Goal: Transaction & Acquisition: Obtain resource

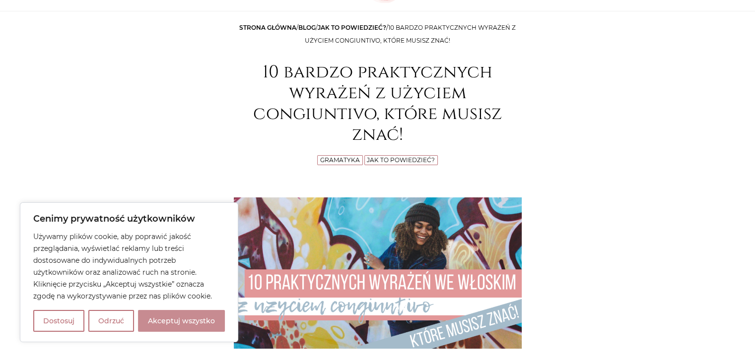
click at [165, 321] on button "Akceptuj wszystko" at bounding box center [181, 321] width 87 height 22
checkbox input "true"
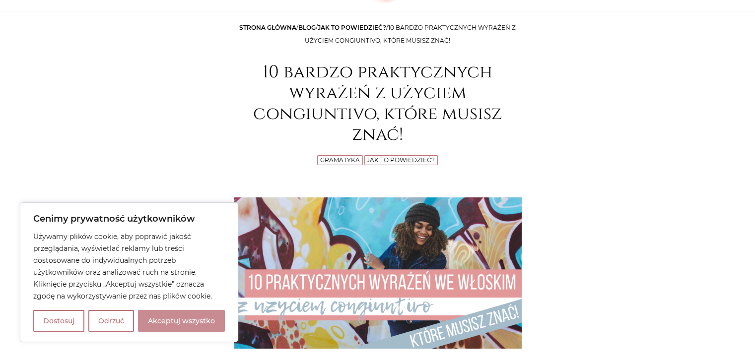
checkbox input "true"
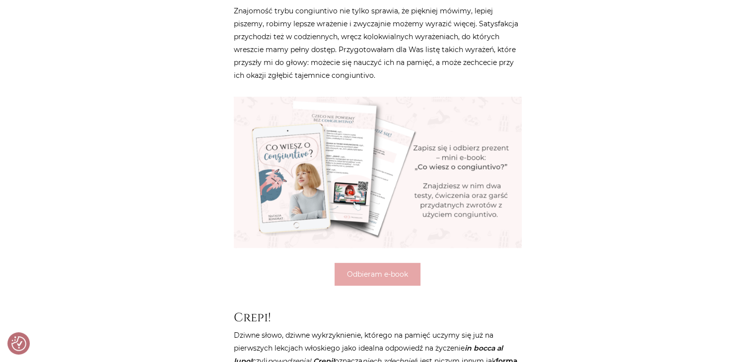
scroll to position [496, 0]
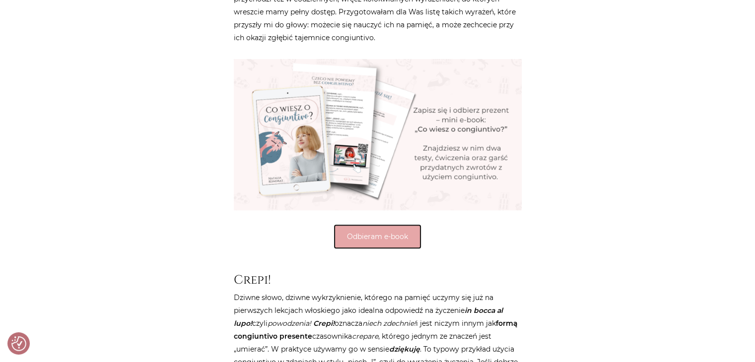
click at [392, 237] on button "Odbieram e-book" at bounding box center [378, 236] width 86 height 23
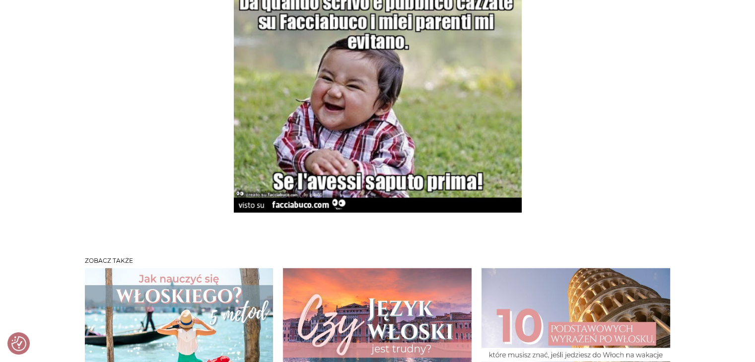
scroll to position [2383, 0]
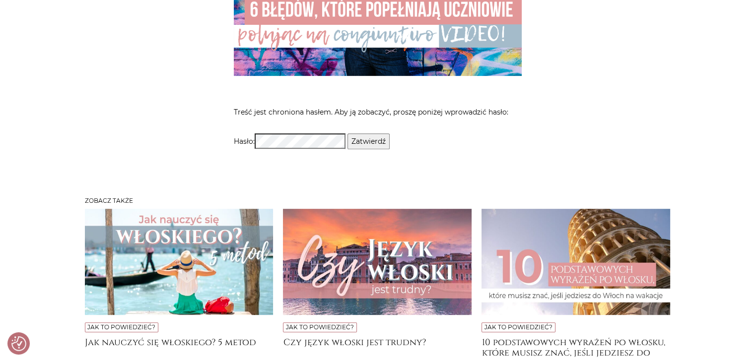
scroll to position [199, 0]
